Goal: Task Accomplishment & Management: Manage account settings

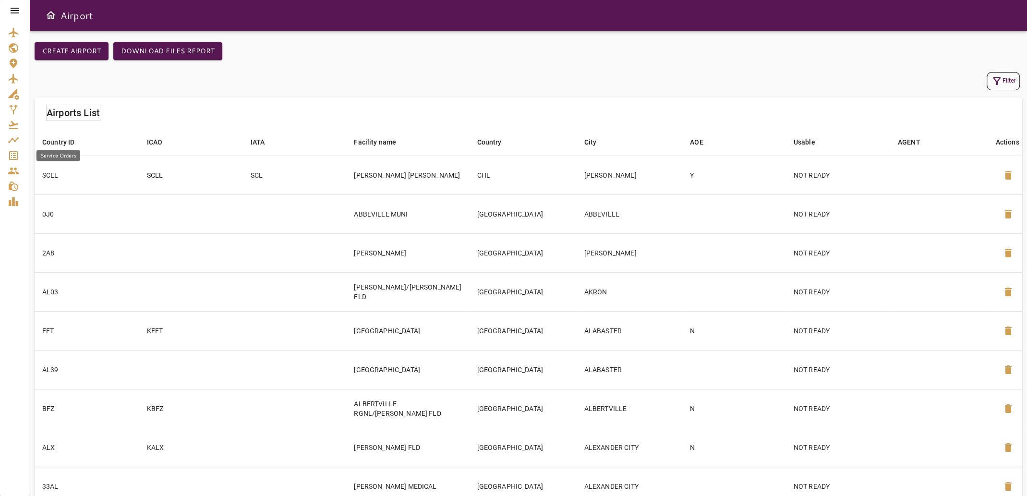
click at [12, 154] on icon "Service Orders" at bounding box center [14, 156] width 12 height 12
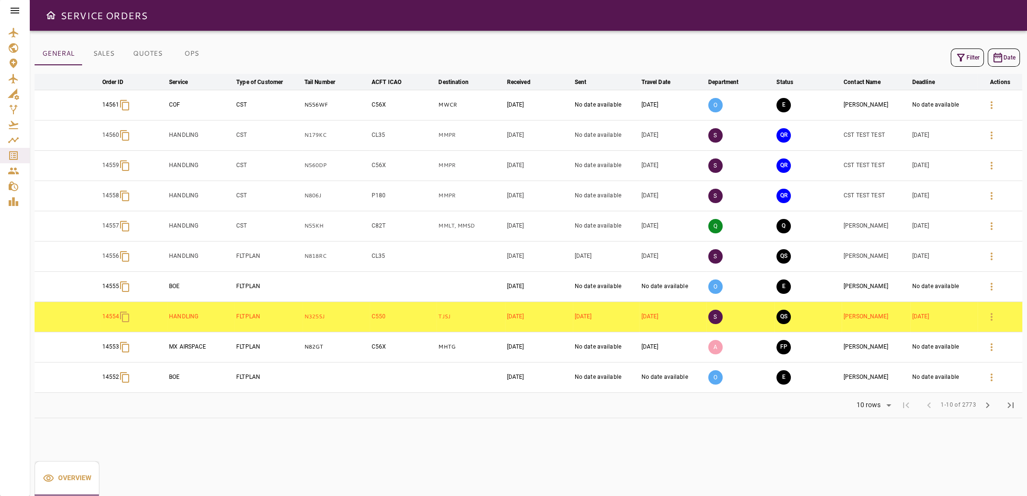
click at [967, 56] on button "Filter" at bounding box center [967, 58] width 33 height 18
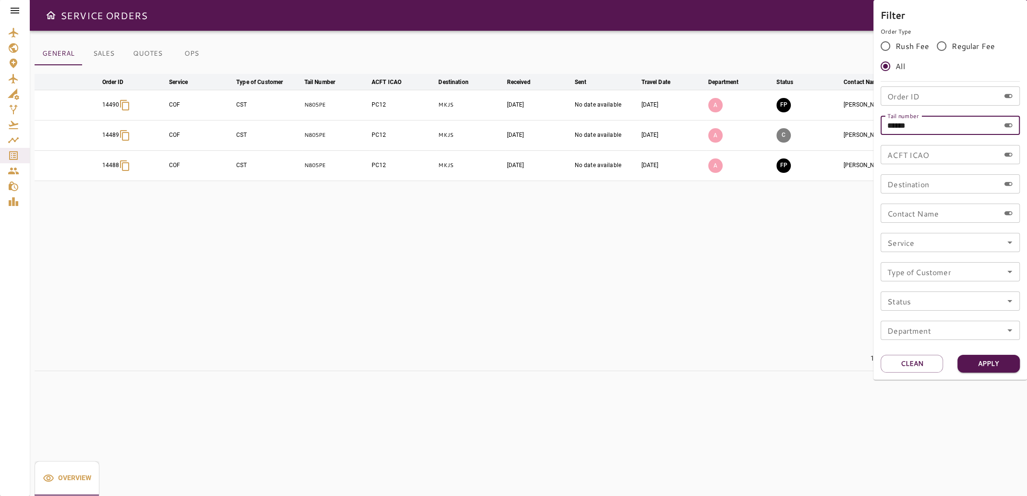
click at [924, 129] on input "******" at bounding box center [940, 125] width 119 height 19
type input "******"
click at [975, 365] on button "Apply" at bounding box center [989, 364] width 62 height 18
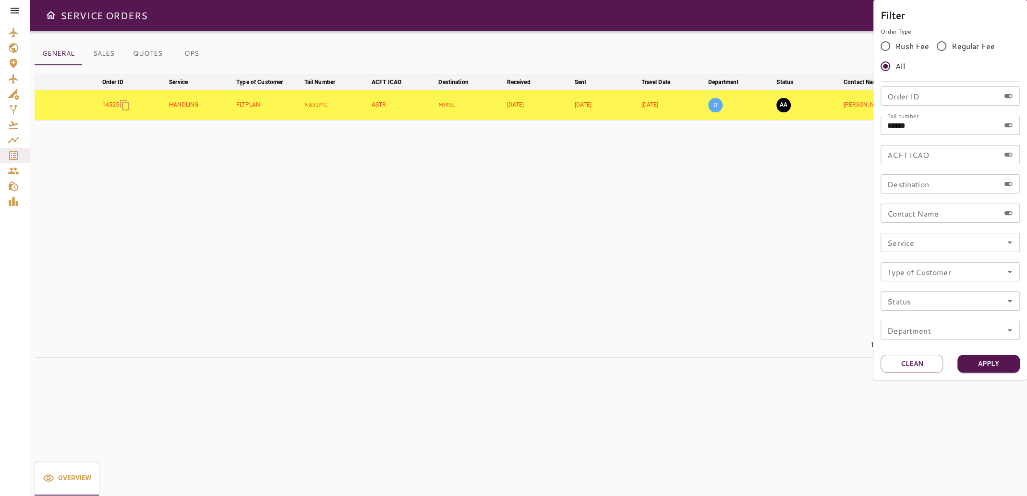
click at [529, 281] on div at bounding box center [513, 248] width 1027 height 496
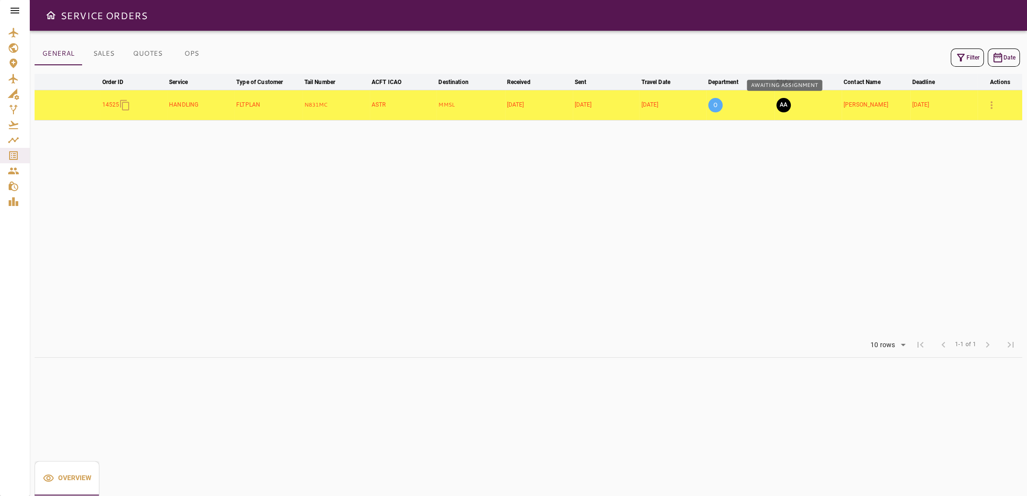
click at [785, 103] on button "AA" at bounding box center [783, 105] width 14 height 14
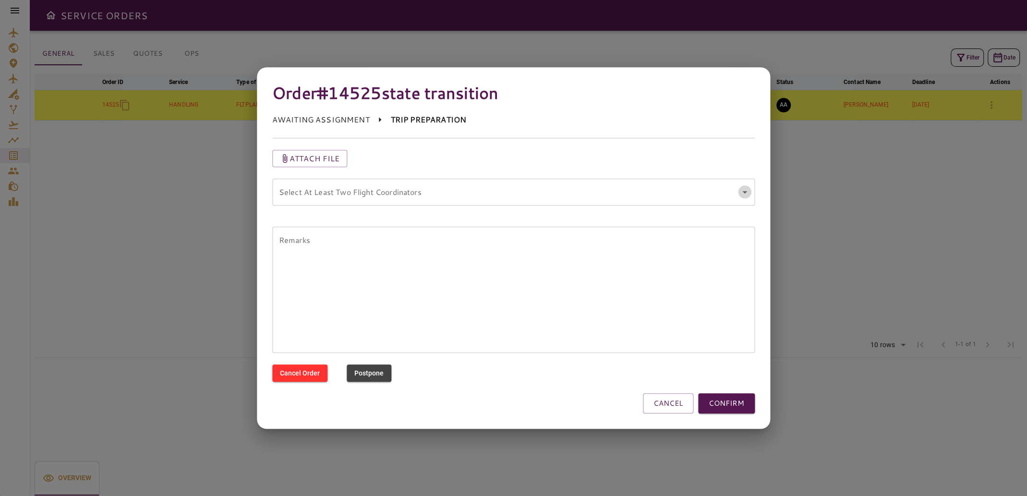
click at [747, 191] on icon "Open" at bounding box center [745, 192] width 12 height 12
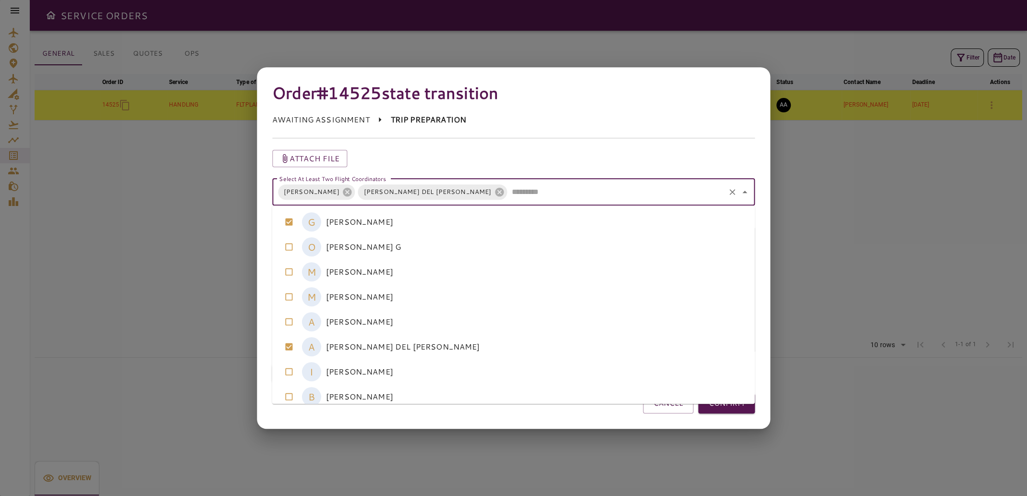
click at [813, 359] on div at bounding box center [513, 248] width 1027 height 496
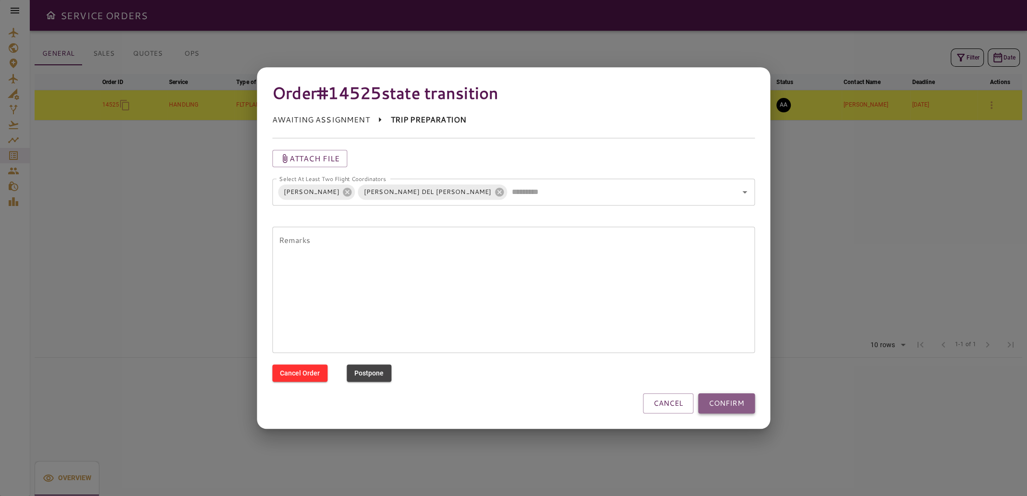
click at [721, 402] on button "CONFIRM" at bounding box center [726, 403] width 57 height 20
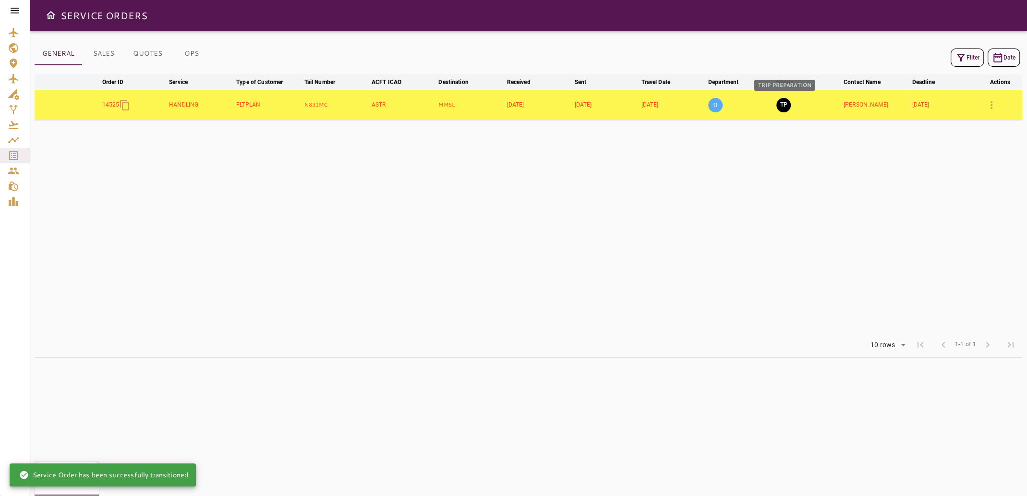
click at [781, 102] on button "TP" at bounding box center [783, 105] width 14 height 14
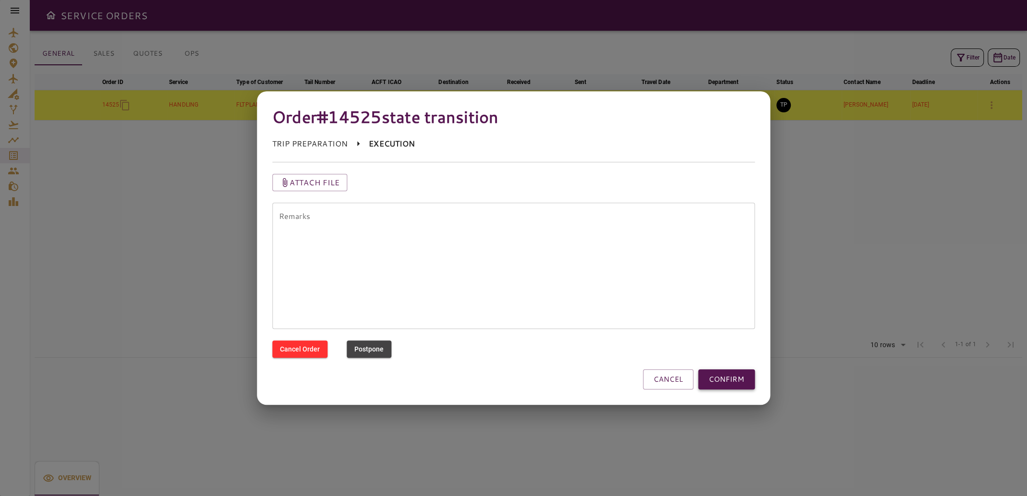
click at [727, 376] on button "CONFIRM" at bounding box center [726, 379] width 57 height 20
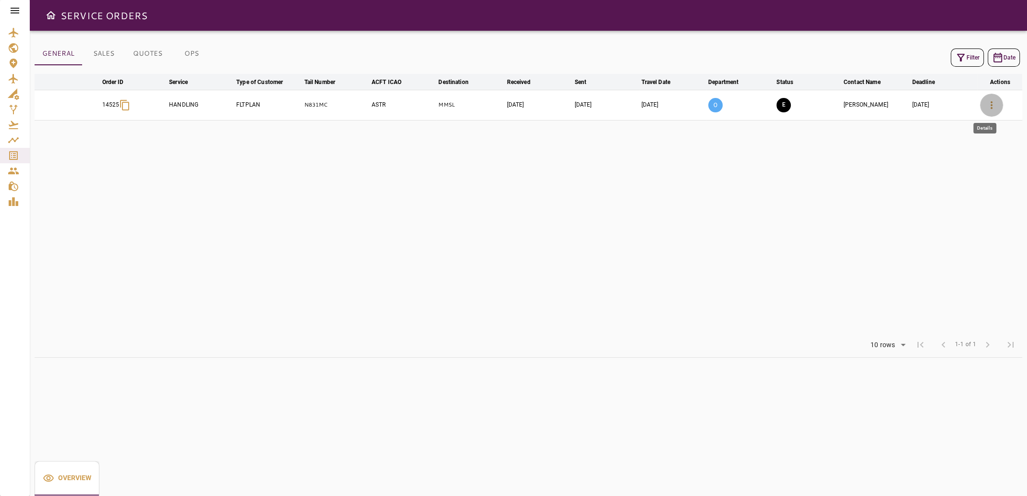
click at [995, 106] on icon "button" at bounding box center [992, 105] width 12 height 12
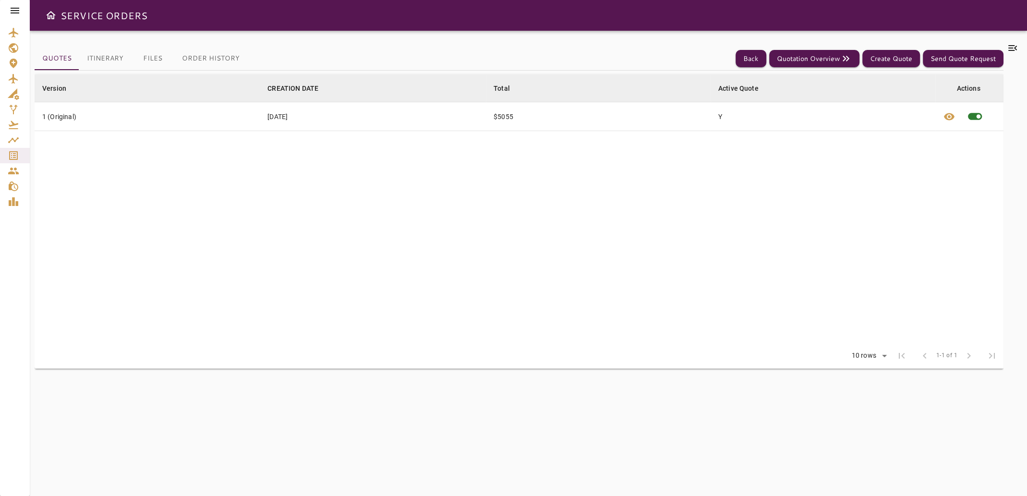
click at [148, 58] on div "Quotes Itinerary Files Order History Back Quotation Overview Create Quote Send …" at bounding box center [519, 263] width 969 height 442
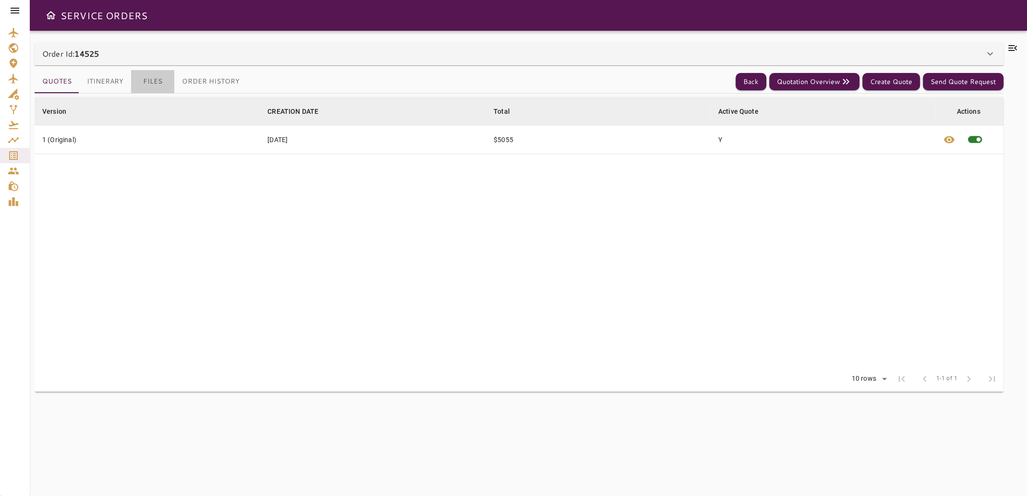
click at [150, 79] on button "Files" at bounding box center [152, 81] width 43 height 23
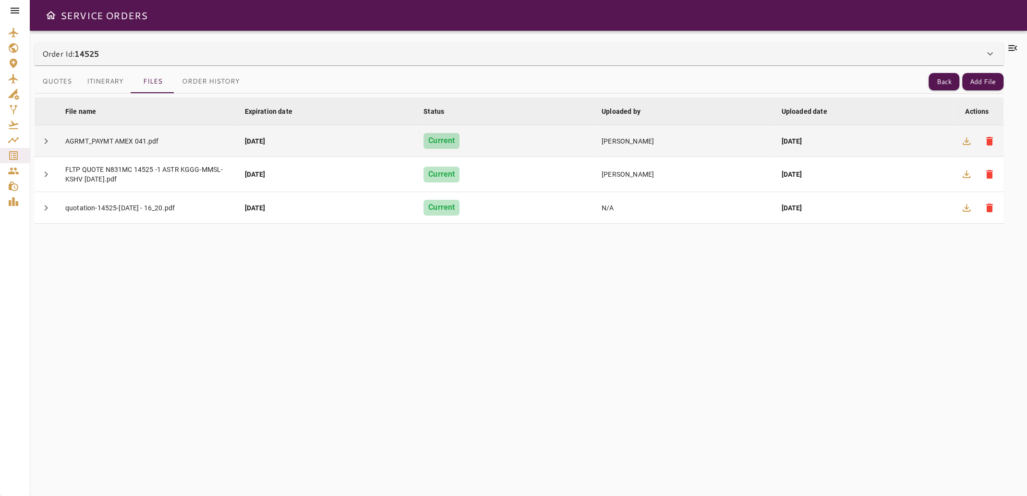
click at [75, 138] on div "AGRMT_PAYMT AMEX 041.pdf" at bounding box center [147, 141] width 164 height 10
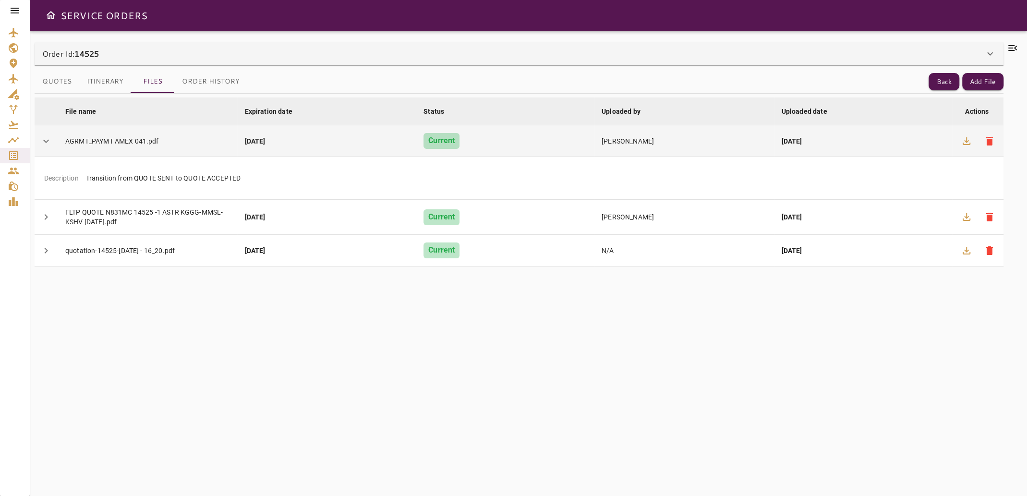
click at [123, 141] on div "AGRMT_PAYMT AMEX 041.pdf" at bounding box center [147, 141] width 164 height 10
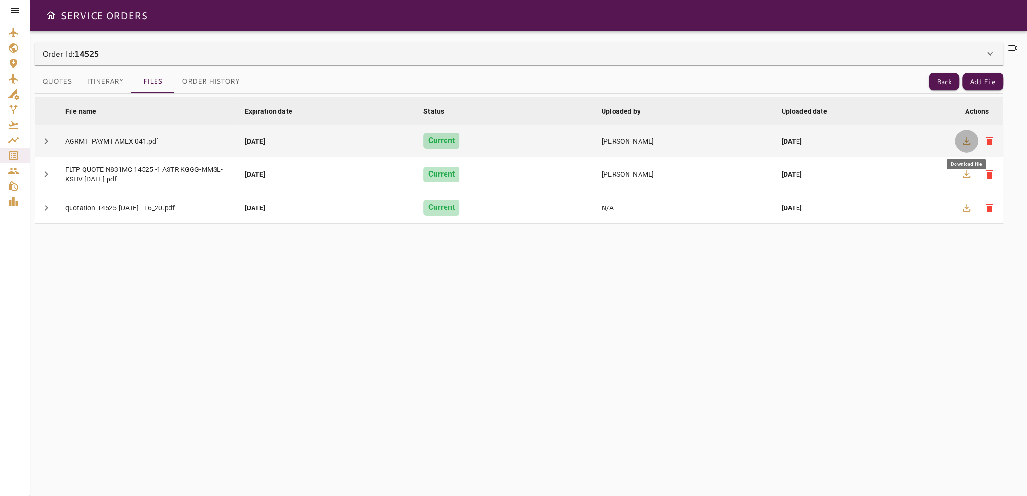
click at [962, 142] on icon "button" at bounding box center [967, 141] width 12 height 12
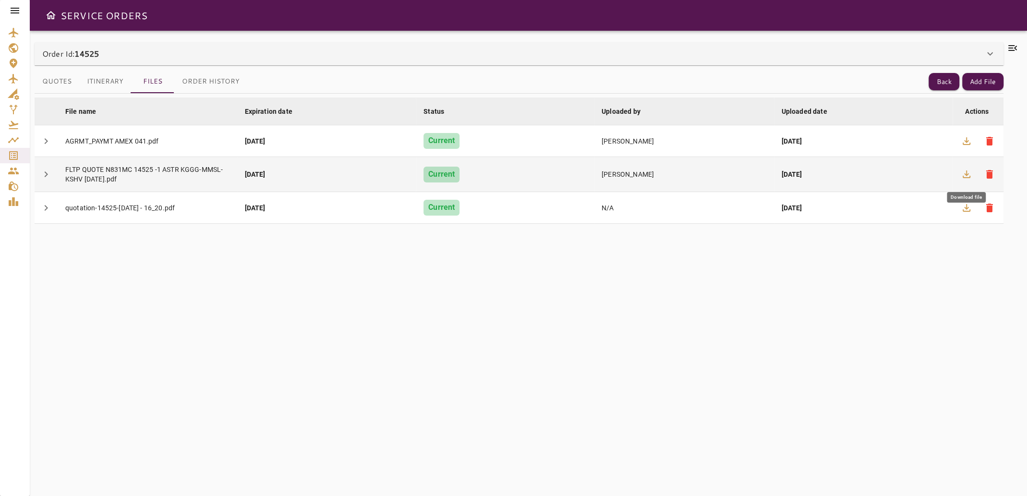
click at [968, 171] on icon "button" at bounding box center [967, 175] width 12 height 12
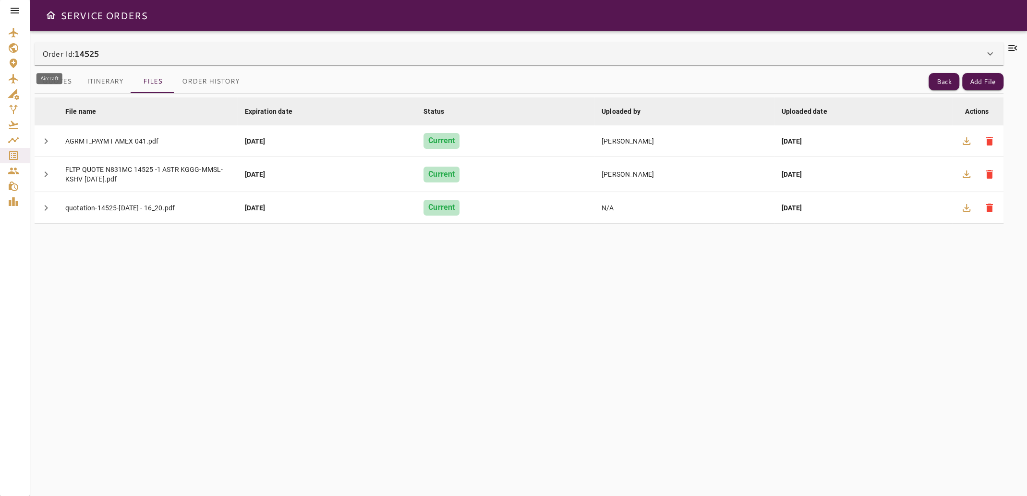
click at [11, 83] on icon "Aircraft" at bounding box center [14, 79] width 12 height 12
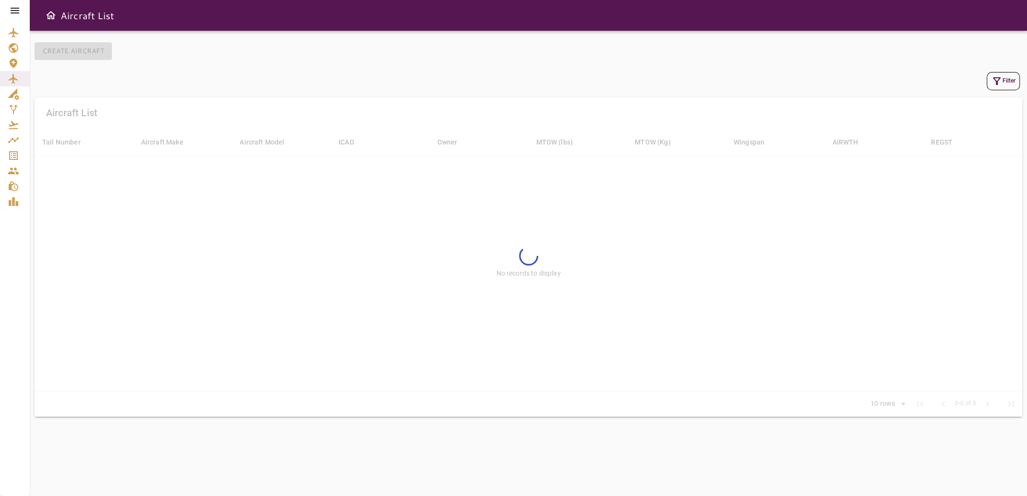
click at [1001, 80] on icon "button" at bounding box center [997, 81] width 12 height 12
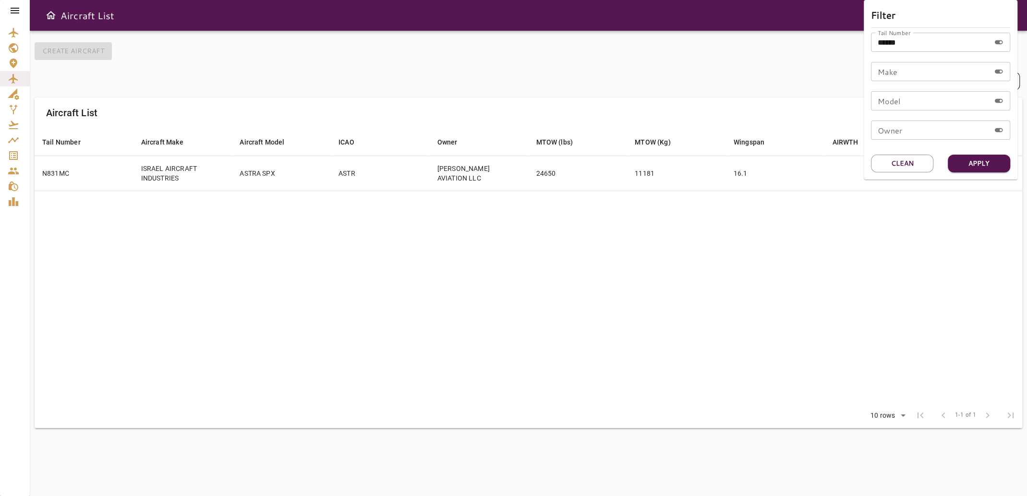
click at [923, 41] on input "******" at bounding box center [930, 42] width 119 height 19
click at [972, 160] on button "Apply" at bounding box center [979, 164] width 62 height 18
click at [670, 244] on div at bounding box center [513, 248] width 1027 height 496
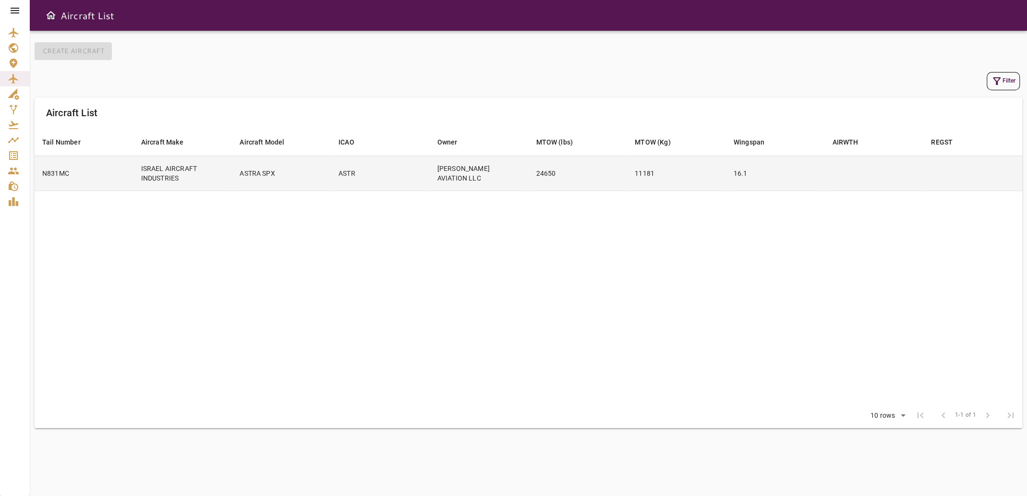
click at [861, 163] on td at bounding box center [874, 173] width 99 height 35
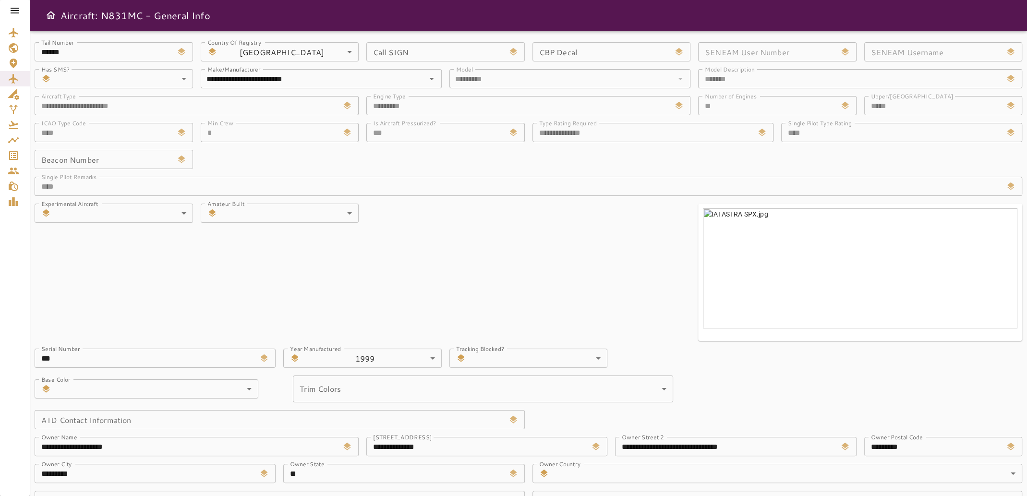
click at [14, 152] on icon "Service Orders" at bounding box center [14, 156] width 12 height 12
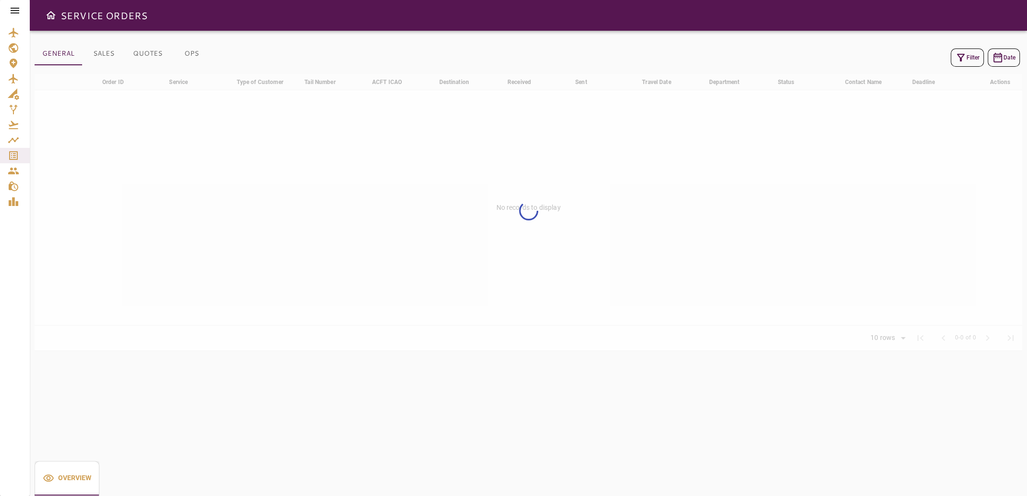
click at [978, 59] on button "Filter" at bounding box center [967, 58] width 33 height 18
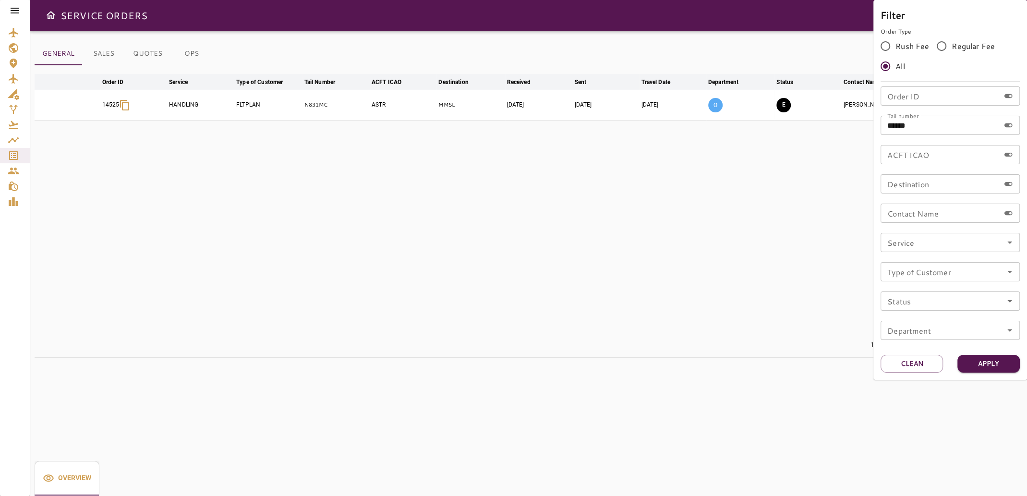
click at [807, 246] on div at bounding box center [513, 248] width 1027 height 496
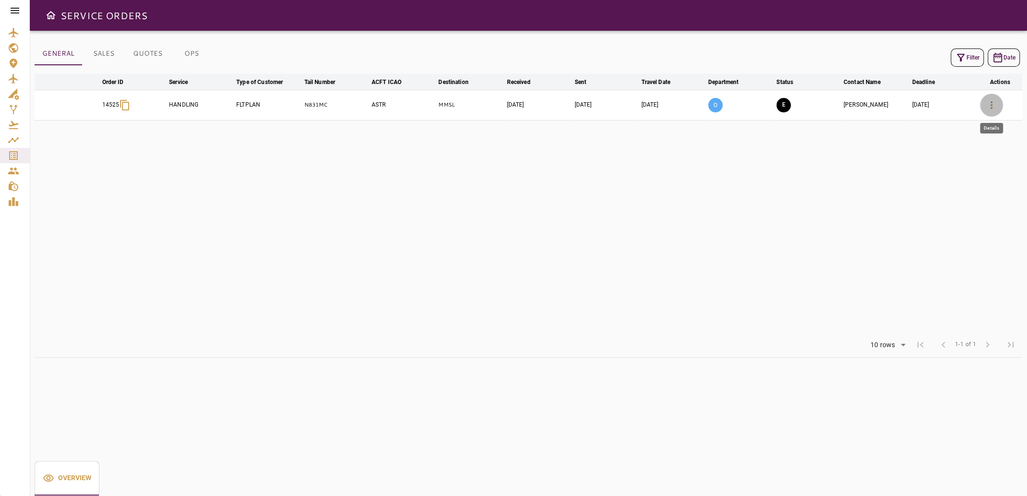
click at [990, 104] on icon "button" at bounding box center [992, 105] width 12 height 12
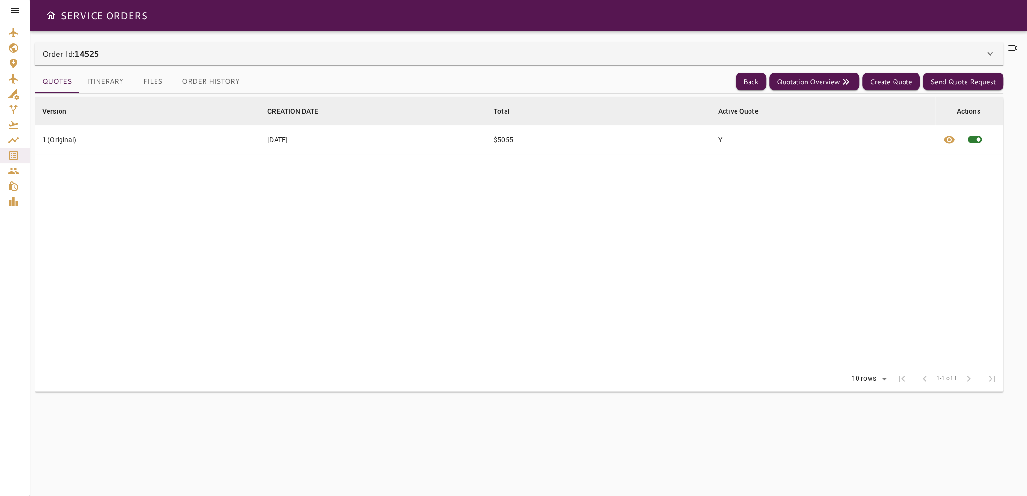
click at [1014, 44] on icon at bounding box center [1013, 48] width 12 height 12
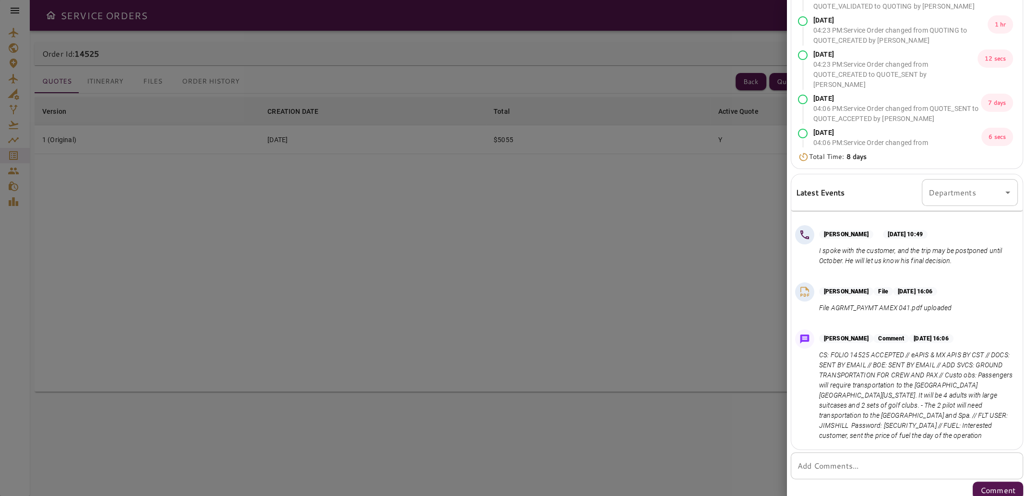
scroll to position [118, 0]
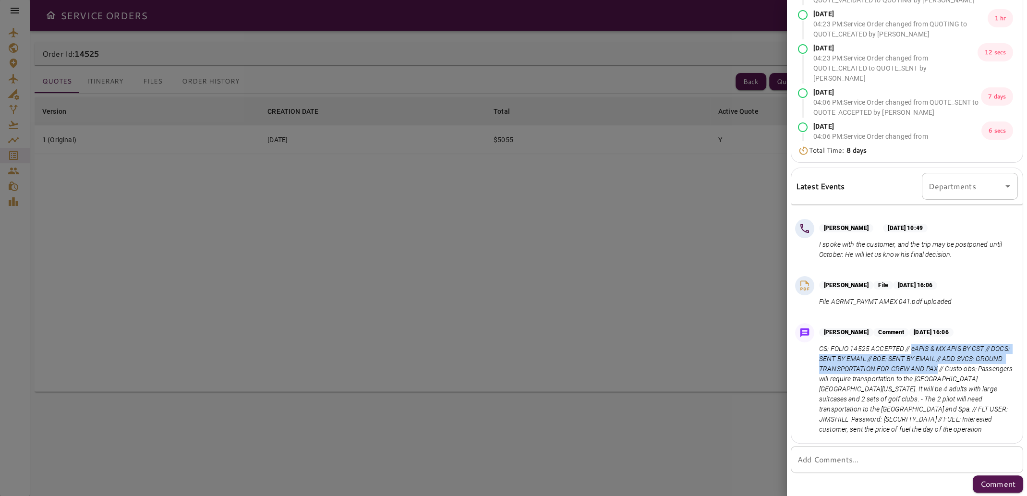
drag, startPoint x: 912, startPoint y: 349, endPoint x: 965, endPoint y: 371, distance: 57.5
click at [965, 371] on p "CS: FOLIO 14525 ACCEPTED // eAPIS & MX APIS BY CST // DOCS: SENT BY EMAIL // BO…" at bounding box center [916, 389] width 195 height 91
copy p "eAPIS & MX APIS BY CST // DOCS: SENT BY EMAIL // BOE: SENT BY EMAIL // ADD SVCS…"
